Goal: Transaction & Acquisition: Subscribe to service/newsletter

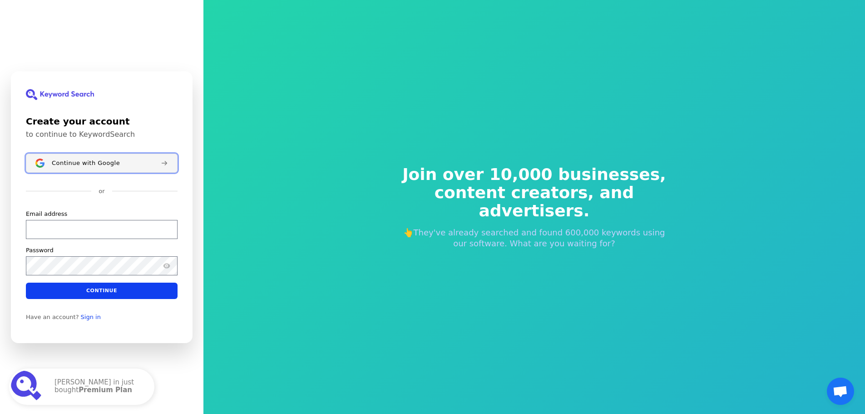
click at [116, 161] on div "Continue with Google" at bounding box center [103, 162] width 102 height 7
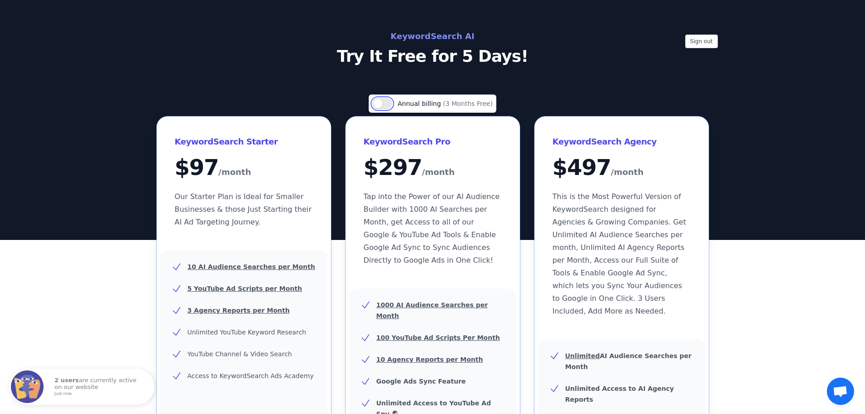
click at [386, 103] on button "Use setting" at bounding box center [382, 103] width 20 height 11
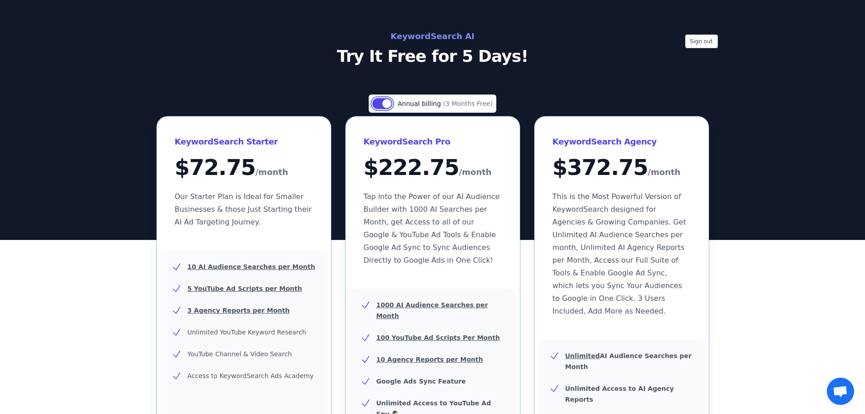
click at [389, 103] on button "Use setting" at bounding box center [382, 103] width 20 height 11
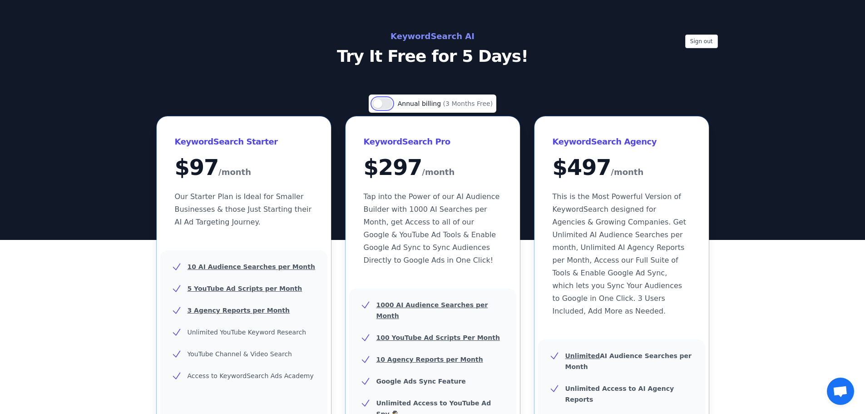
click at [387, 103] on button "Use setting" at bounding box center [382, 103] width 20 height 11
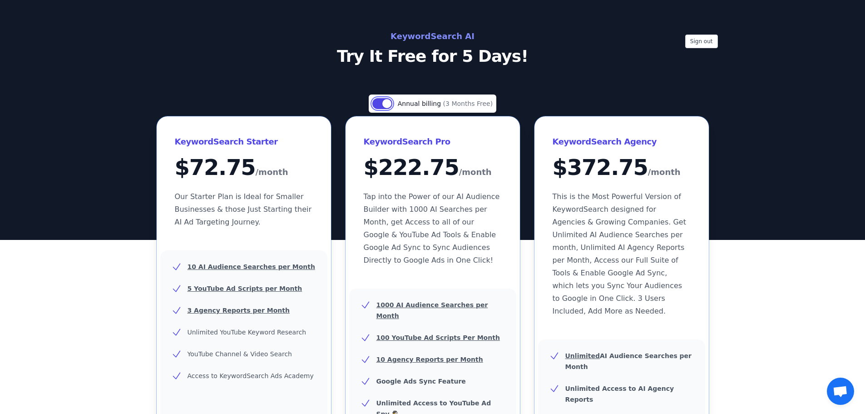
click at [389, 101] on button "Use setting" at bounding box center [382, 103] width 20 height 11
